Goal: Task Accomplishment & Management: Use online tool/utility

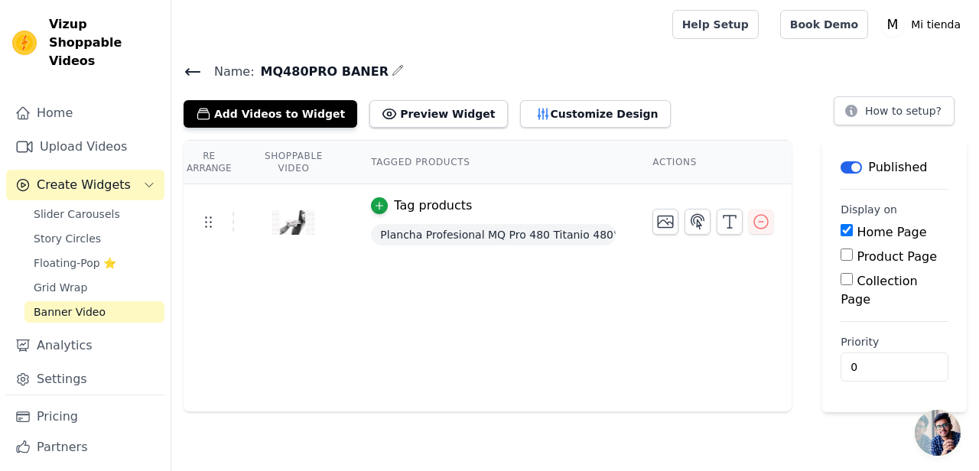
scroll to position [103, 0]
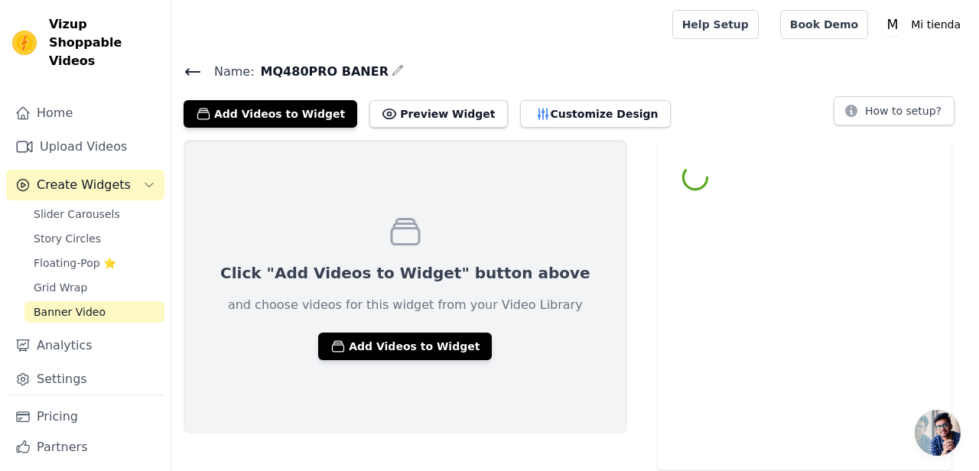
scroll to position [103, 0]
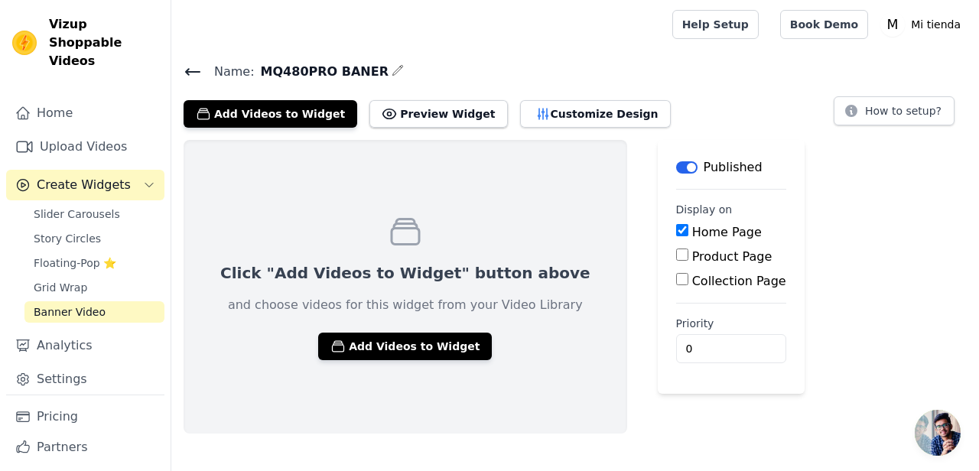
click at [838, 241] on div "Click "Add Videos to Widget" button above and choose videos for this widget fro…" at bounding box center [575, 287] width 808 height 294
click at [113, 207] on span "Slider Carousels" at bounding box center [77, 214] width 86 height 15
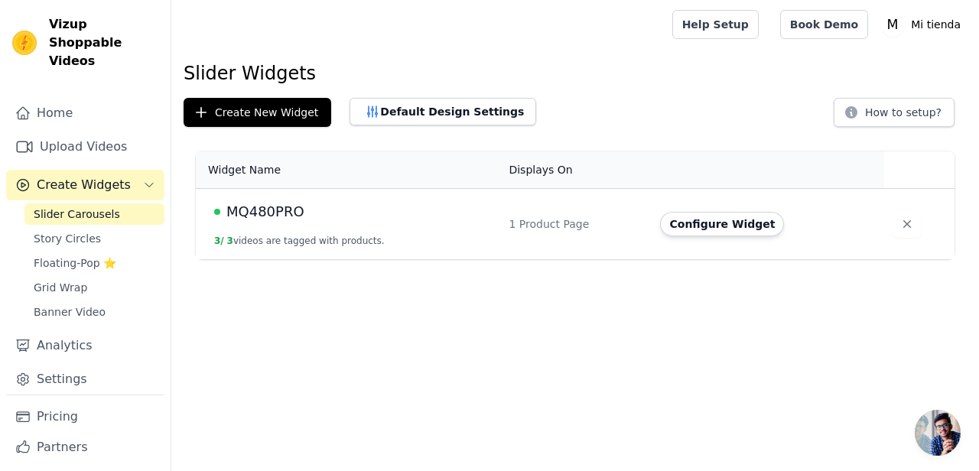
click at [610, 213] on td "1 Product Page" at bounding box center [575, 224] width 151 height 71
